Goal: Transaction & Acquisition: Purchase product/service

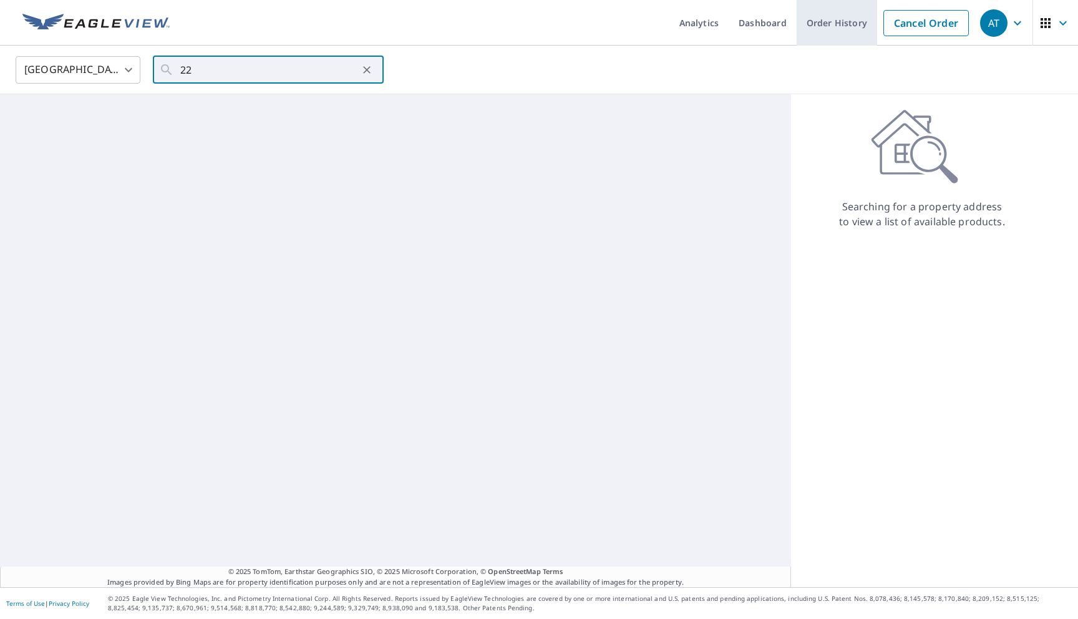
type input "22"
click at [831, 34] on link "Order History" at bounding box center [836, 23] width 80 height 46
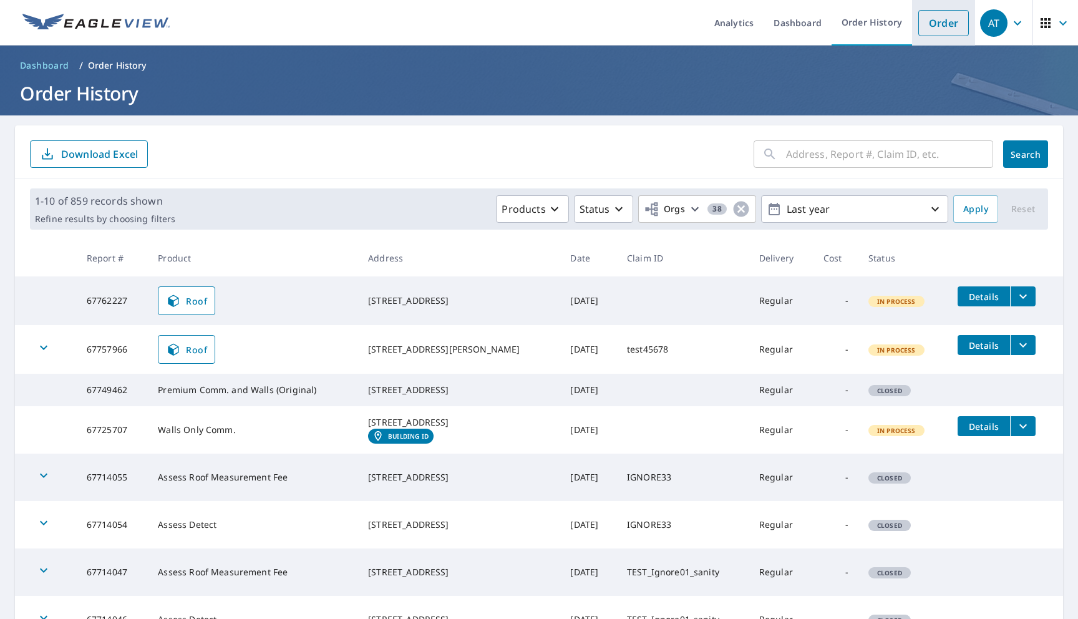
click at [949, 27] on link "Order" at bounding box center [943, 23] width 51 height 26
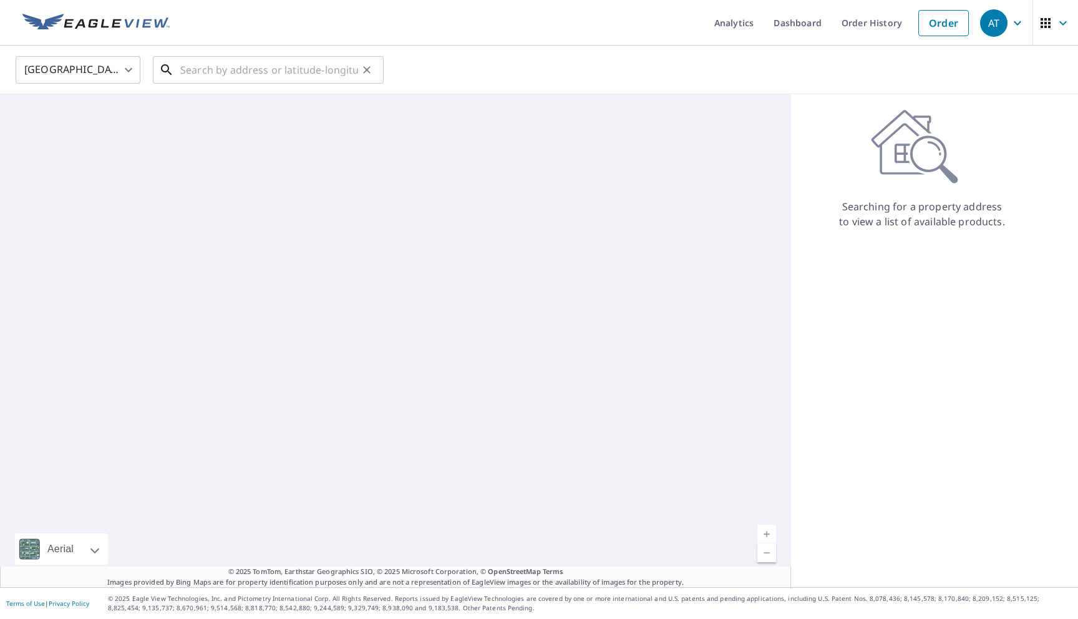
click at [278, 65] on input "text" at bounding box center [269, 69] width 178 height 35
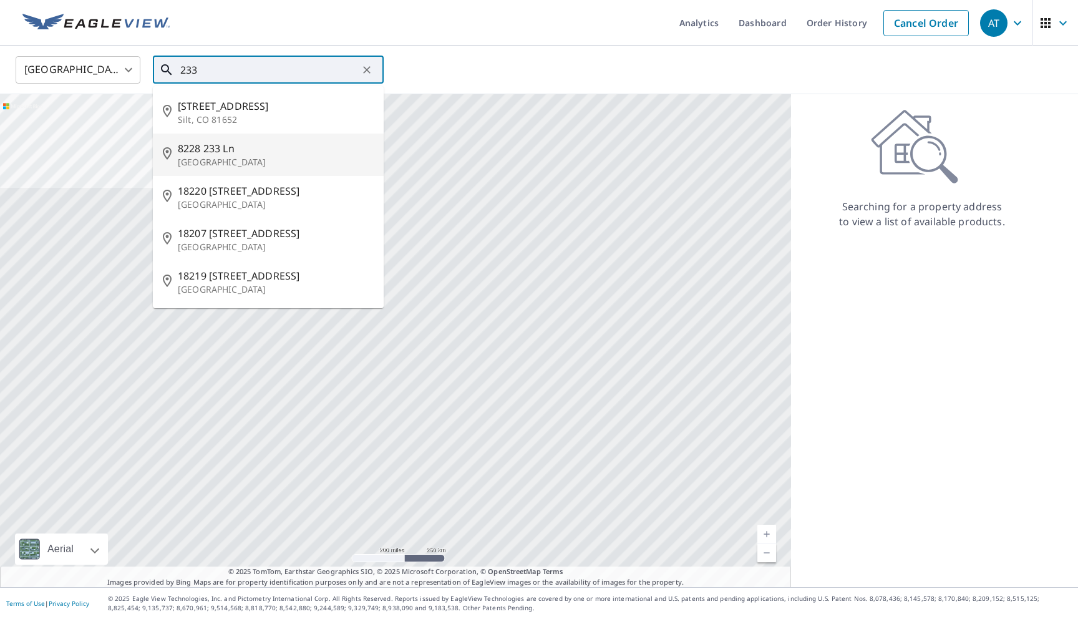
click at [222, 139] on li "[STREET_ADDRESS]" at bounding box center [268, 154] width 231 height 42
type input "[STREET_ADDRESS]"
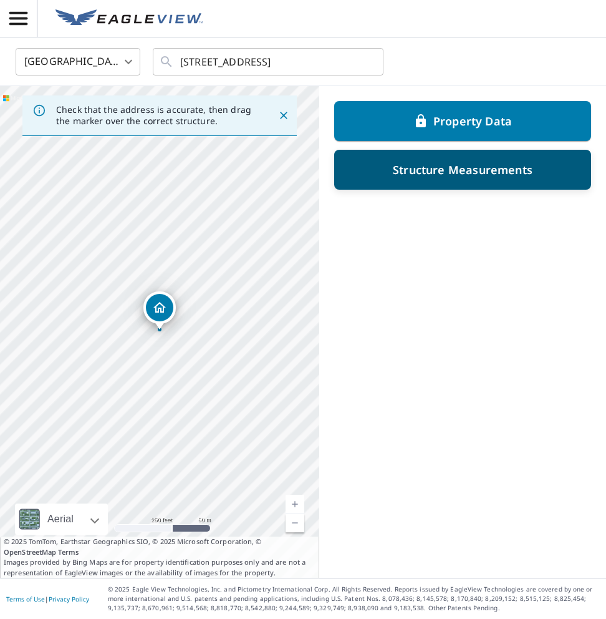
click at [524, 173] on p "Structure Measurements" at bounding box center [463, 169] width 140 height 15
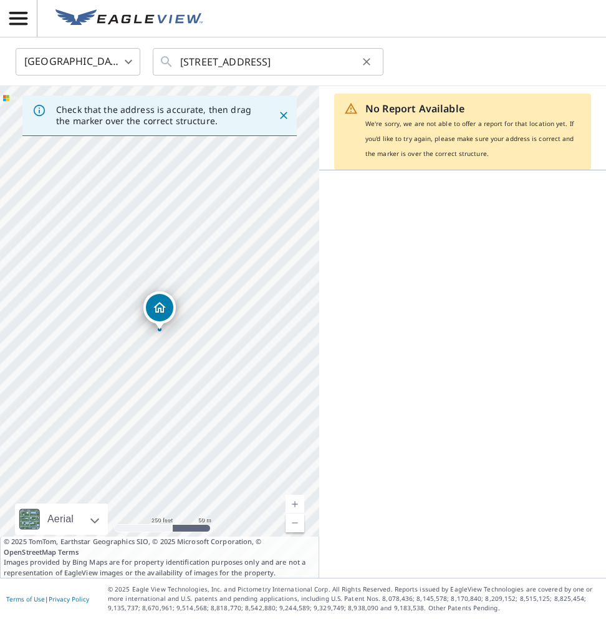
click at [364, 62] on icon "Clear" at bounding box center [366, 62] width 12 height 12
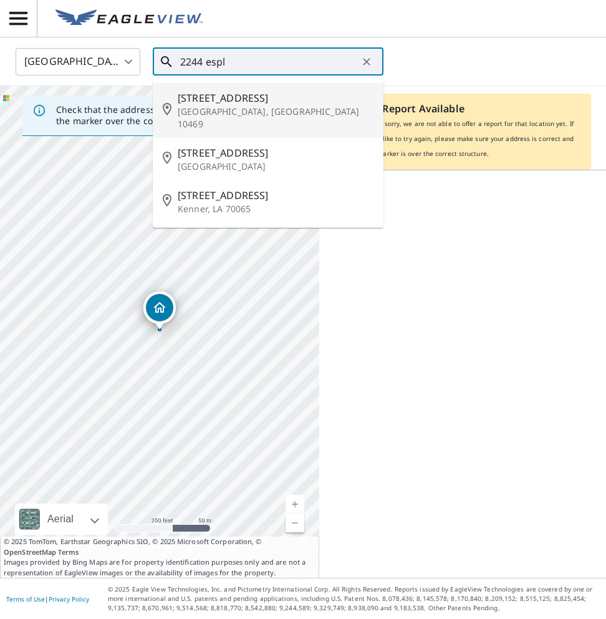
click at [274, 106] on p "[GEOGRAPHIC_DATA], [GEOGRAPHIC_DATA] 10469" at bounding box center [276, 117] width 196 height 25
type input "[STREET_ADDRESS]"
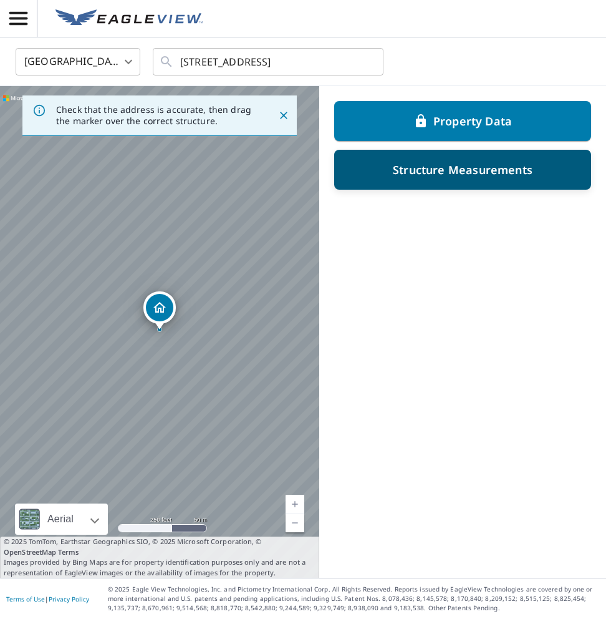
click at [500, 177] on div "Structure Measurements" at bounding box center [462, 169] width 225 height 22
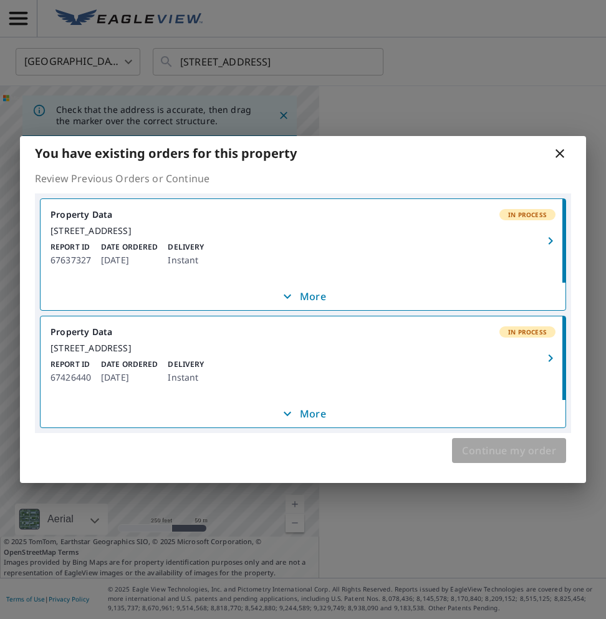
click at [480, 459] on span "Continue my order" at bounding box center [509, 450] width 94 height 17
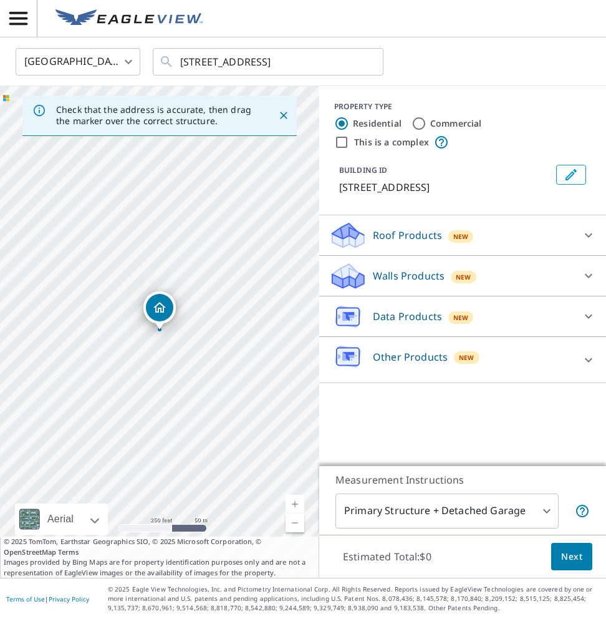
click at [432, 236] on p "Roof Products" at bounding box center [407, 235] width 69 height 15
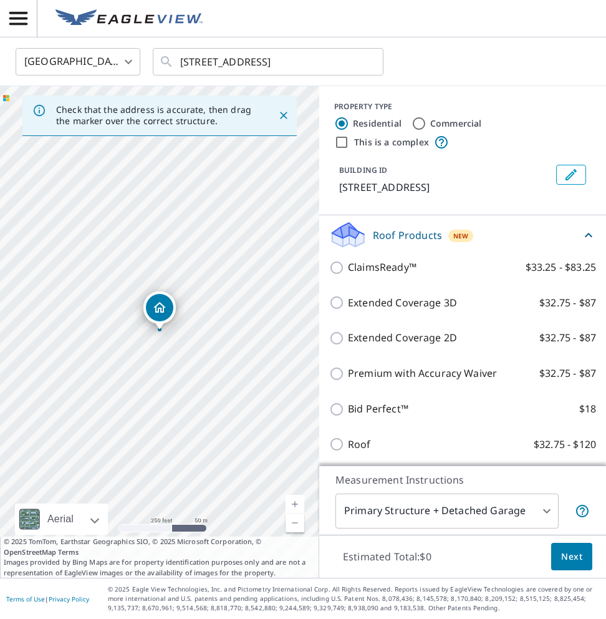
scroll to position [24, 0]
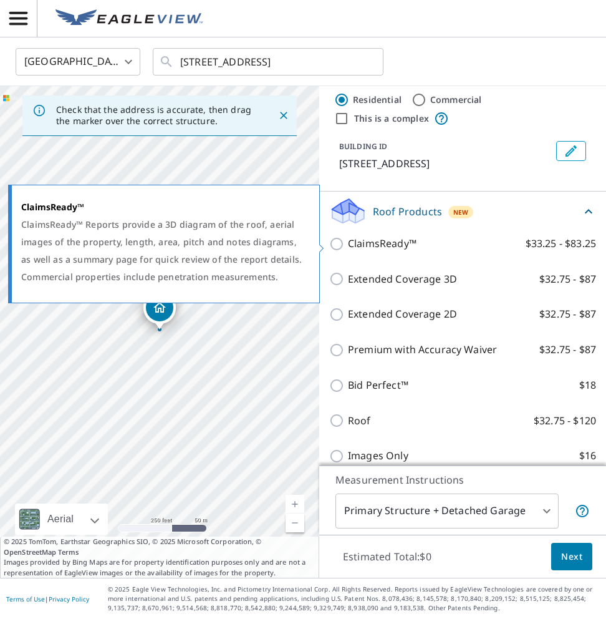
click at [377, 249] on p "ClaimsReady™" at bounding box center [382, 244] width 69 height 16
click at [348, 249] on input "ClaimsReady™ $33.25 - $83.25" at bounding box center [338, 243] width 19 height 15
checkbox input "true"
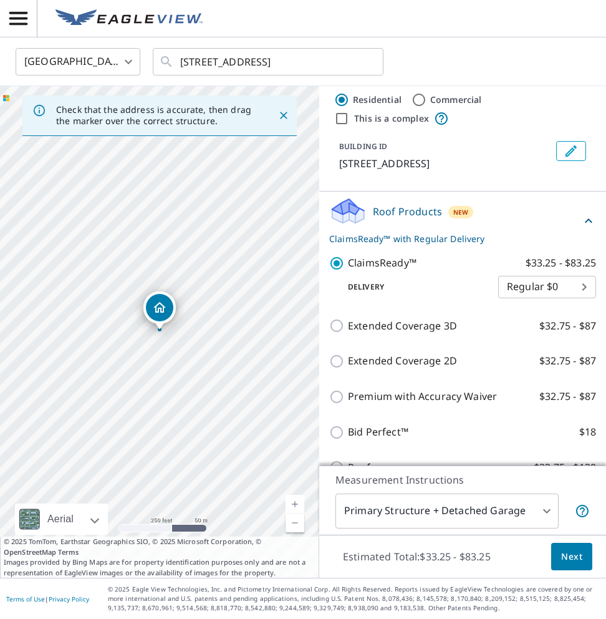
click at [571, 560] on span "Next" at bounding box center [571, 557] width 21 height 16
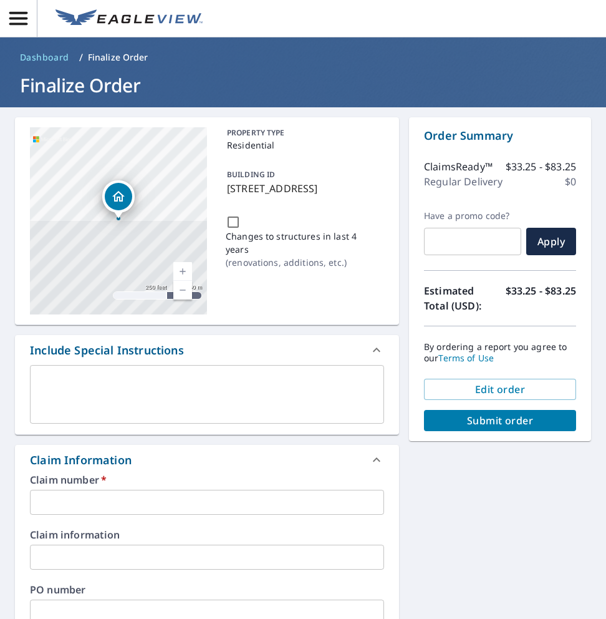
click at [483, 420] on span "Submit order" at bounding box center [500, 420] width 132 height 14
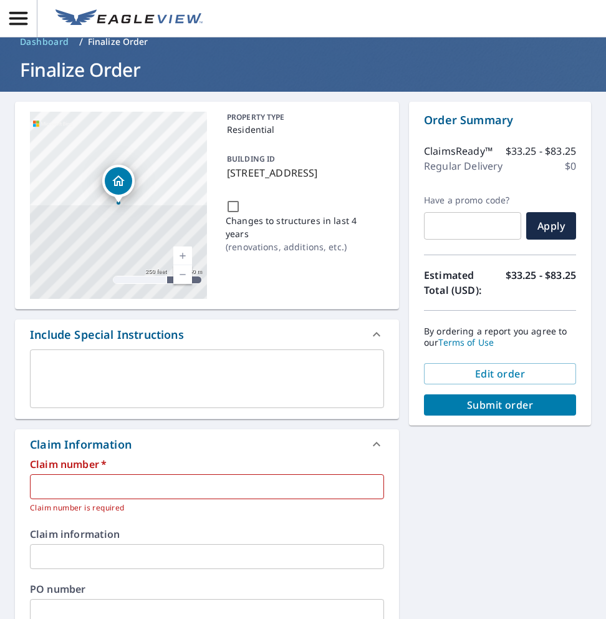
scroll to position [27, 0]
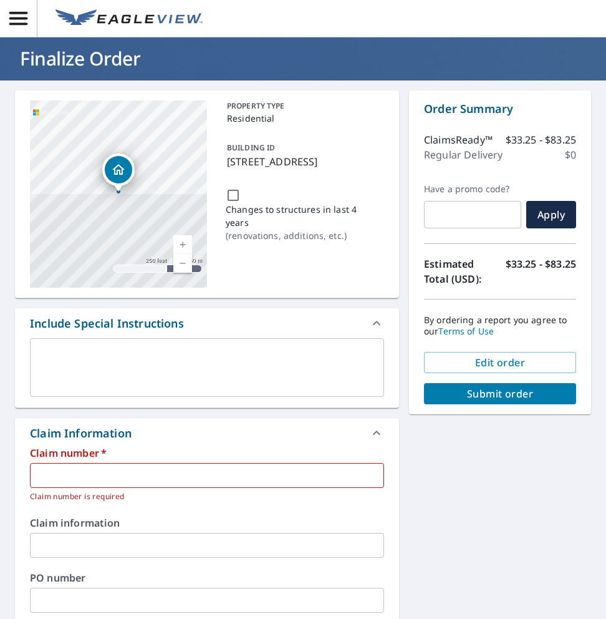
click at [246, 476] on input "text" at bounding box center [207, 475] width 354 height 25
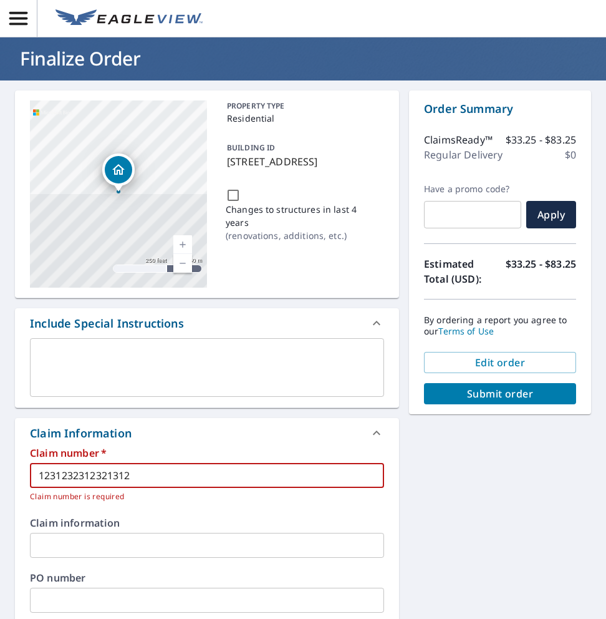
type input "1231232312321312"
click at [455, 393] on span "Submit order" at bounding box center [500, 394] width 132 height 14
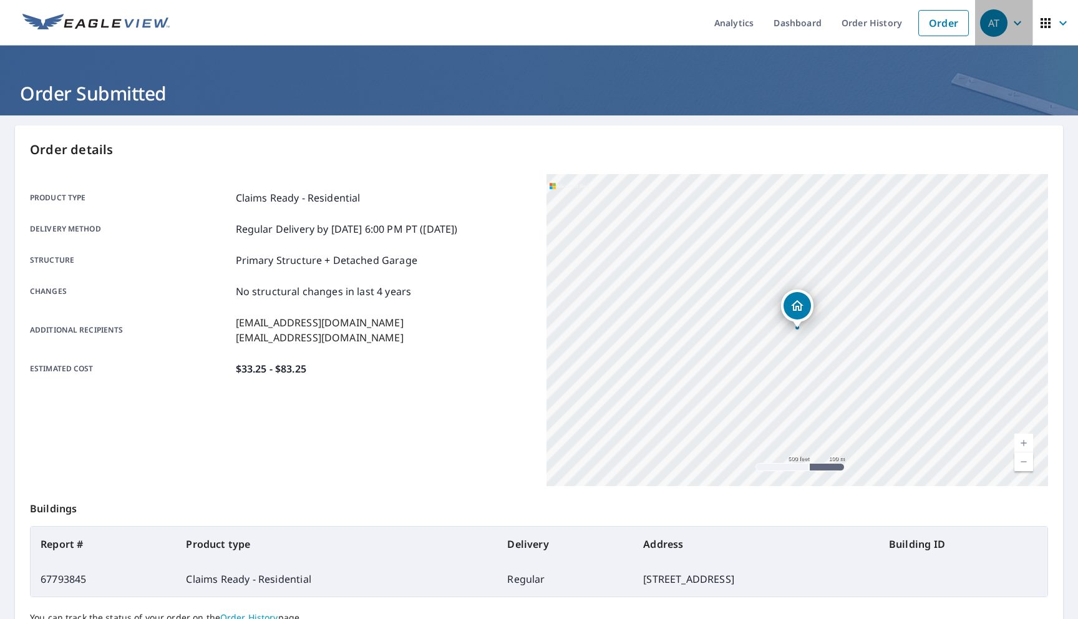
click at [1012, 22] on icon "button" at bounding box center [1017, 23] width 15 height 15
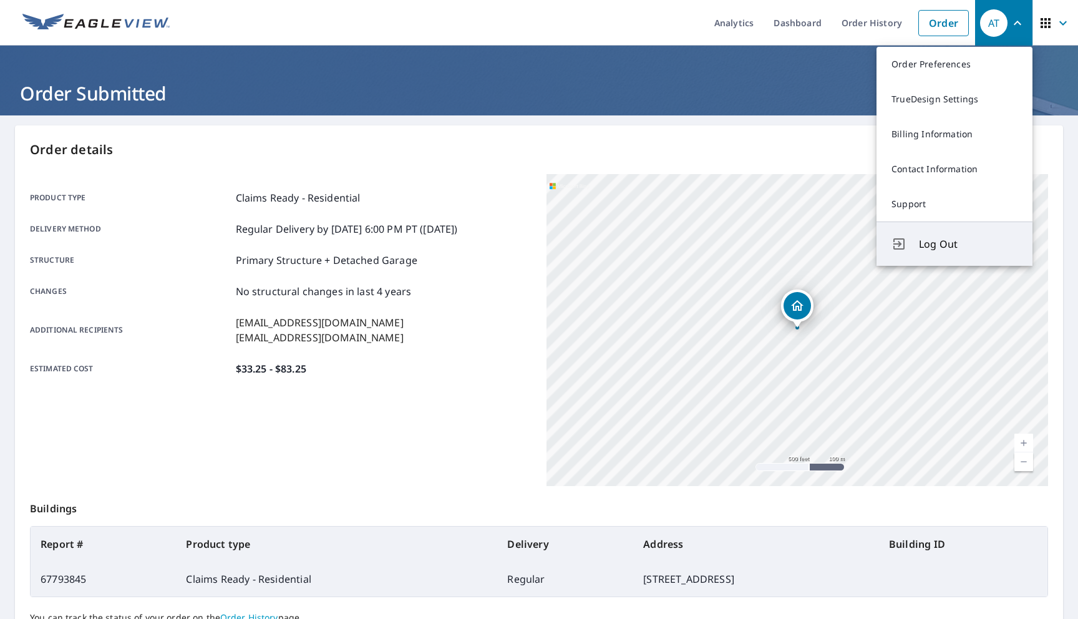
click at [927, 242] on span "Log Out" at bounding box center [968, 243] width 99 height 15
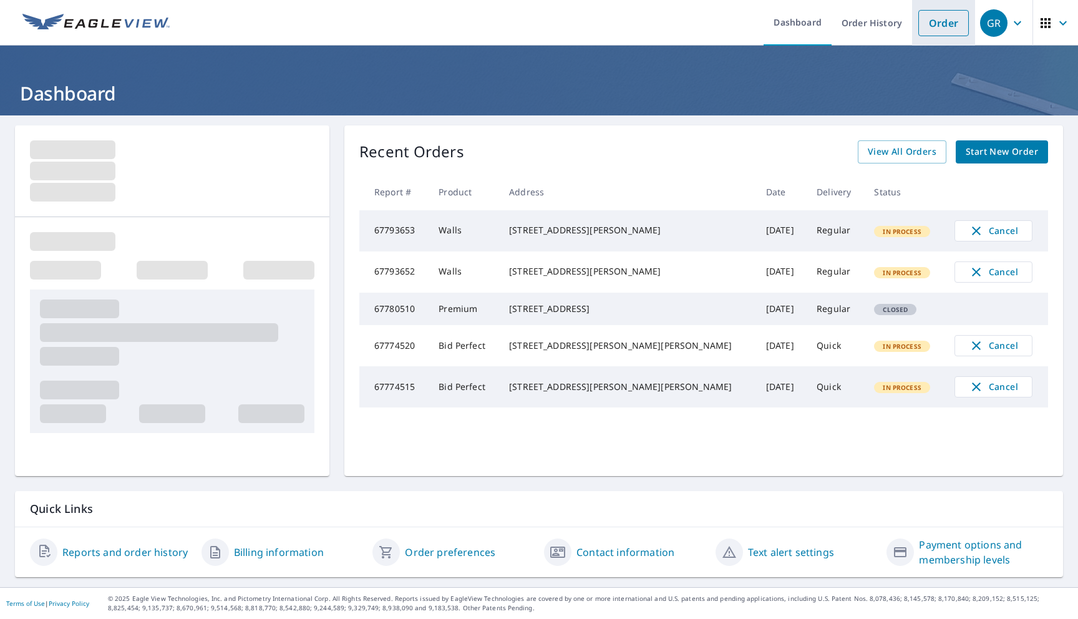
click at [944, 19] on link "Order" at bounding box center [943, 23] width 51 height 26
